Goal: Task Accomplishment & Management: Use online tool/utility

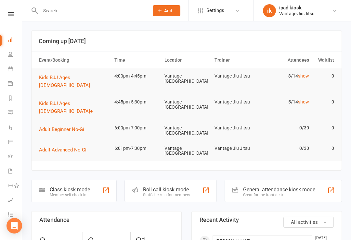
click at [75, 187] on div "Class kiosk mode" at bounding box center [70, 190] width 40 height 6
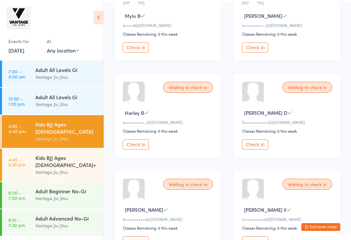
click at [259, 148] on button "Check in" at bounding box center [255, 143] width 26 height 10
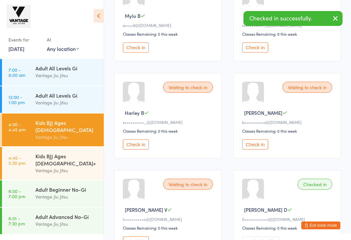
click at [87, 167] on div "Vantage Jiu Jitsu" at bounding box center [66, 170] width 63 height 7
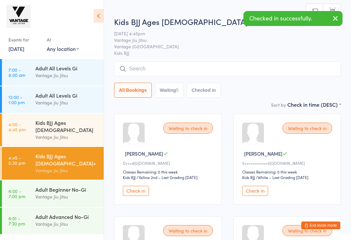
click at [256, 193] on button "Check in" at bounding box center [255, 191] width 26 height 10
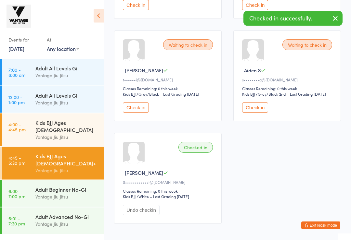
scroll to position [187, 0]
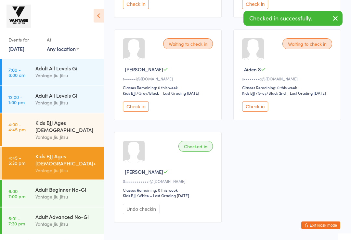
click at [80, 134] on div "Vantage Jiu Jitsu" at bounding box center [66, 137] width 63 height 7
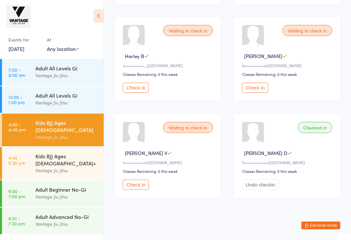
scroll to position [293, 0]
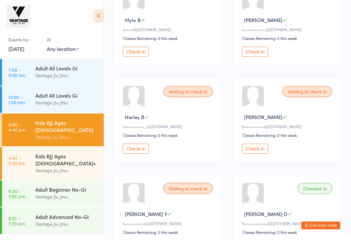
scroll to position [225, 0]
click at [144, 154] on button "Check in" at bounding box center [136, 149] width 26 height 10
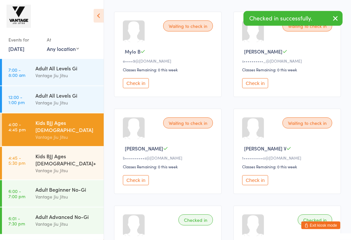
click at [259, 88] on button "Check in" at bounding box center [255, 84] width 26 height 10
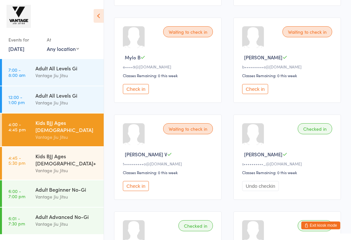
scroll to position [191, 0]
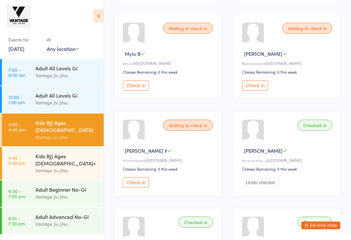
click at [92, 167] on div "Vantage Jiu Jitsu" at bounding box center [66, 170] width 63 height 7
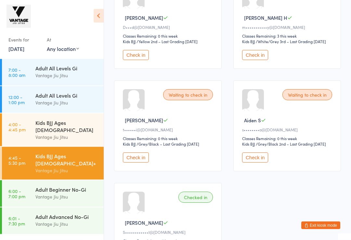
scroll to position [136, 0]
click at [87, 125] on div "Kids BJJ Ages [DEMOGRAPHIC_DATA]" at bounding box center [66, 126] width 63 height 14
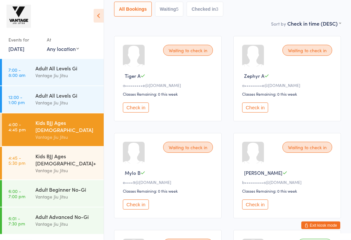
scroll to position [70, 0]
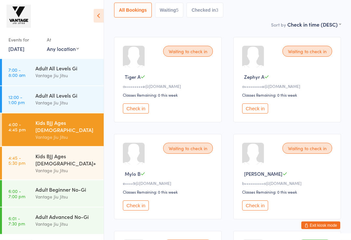
click at [83, 167] on div "Vantage Jiu Jitsu" at bounding box center [66, 170] width 63 height 7
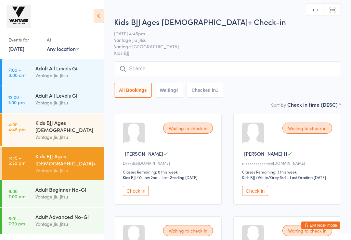
click at [92, 134] on div "Vantage Jiu Jitsu" at bounding box center [66, 137] width 63 height 7
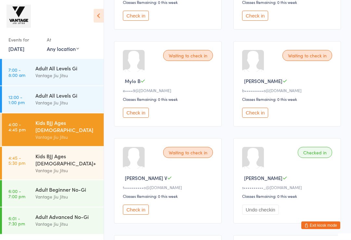
scroll to position [164, 0]
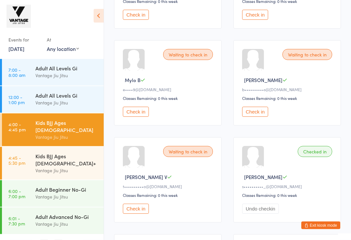
click at [85, 154] on div "Kids BJJ Ages [DEMOGRAPHIC_DATA]+" at bounding box center [66, 160] width 63 height 14
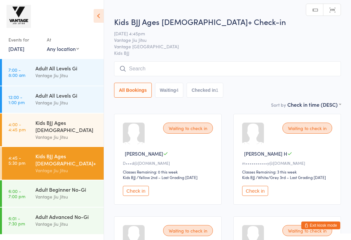
click at [91, 134] on div "Vantage Jiu Jitsu" at bounding box center [66, 137] width 63 height 7
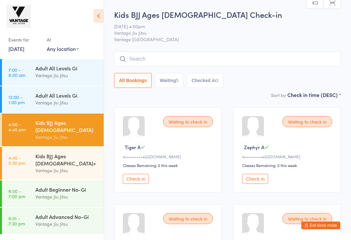
click at [218, 83] on div "3" at bounding box center [217, 80] width 3 height 5
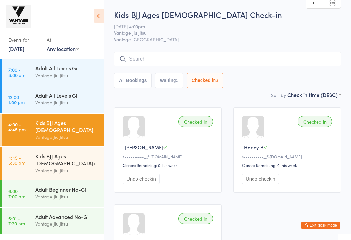
click at [171, 76] on button "Waiting 5" at bounding box center [169, 80] width 29 height 15
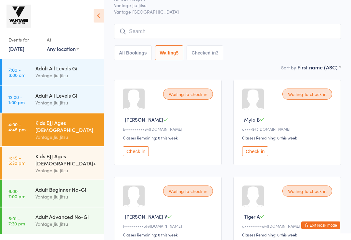
scroll to position [31, 0]
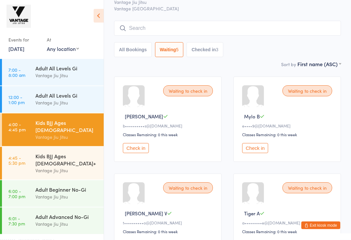
click at [133, 52] on button "All Bookings" at bounding box center [133, 50] width 38 height 15
select select "5"
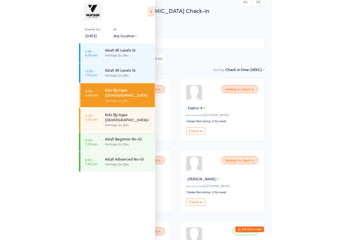
scroll to position [31, 0]
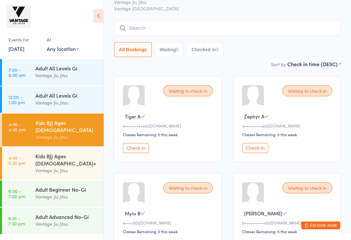
click at [144, 149] on button "Check in" at bounding box center [136, 148] width 26 height 10
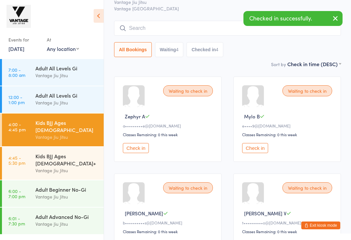
click at [139, 153] on button "Check in" at bounding box center [136, 148] width 26 height 10
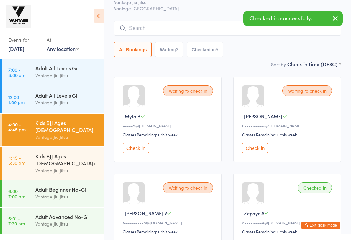
click at [260, 153] on button "Check in" at bounding box center [255, 148] width 26 height 10
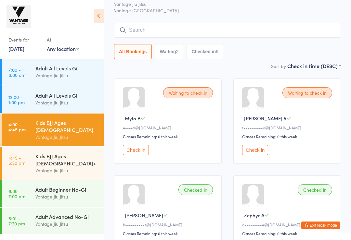
scroll to position [29, 0]
